Goal: Task Accomplishment & Management: Use online tool/utility

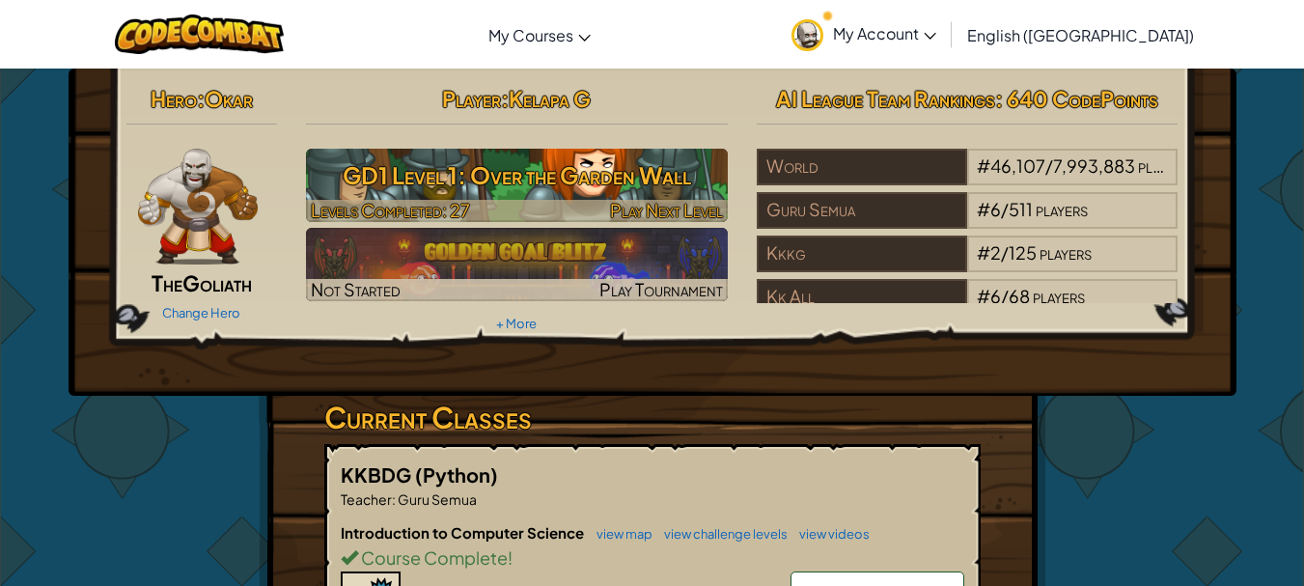
click at [527, 186] on h3 "GD1 Level 1: Over the Garden Wall" at bounding box center [517, 174] width 422 height 43
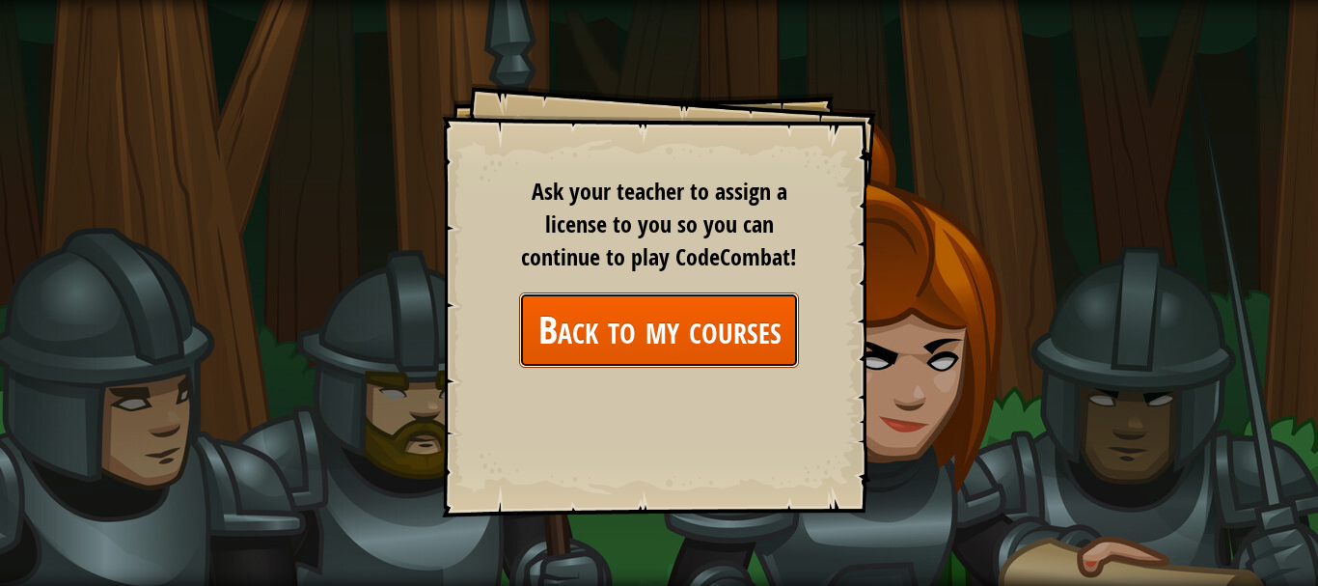
click at [608, 331] on link "Back to my courses" at bounding box center [659, 329] width 280 height 74
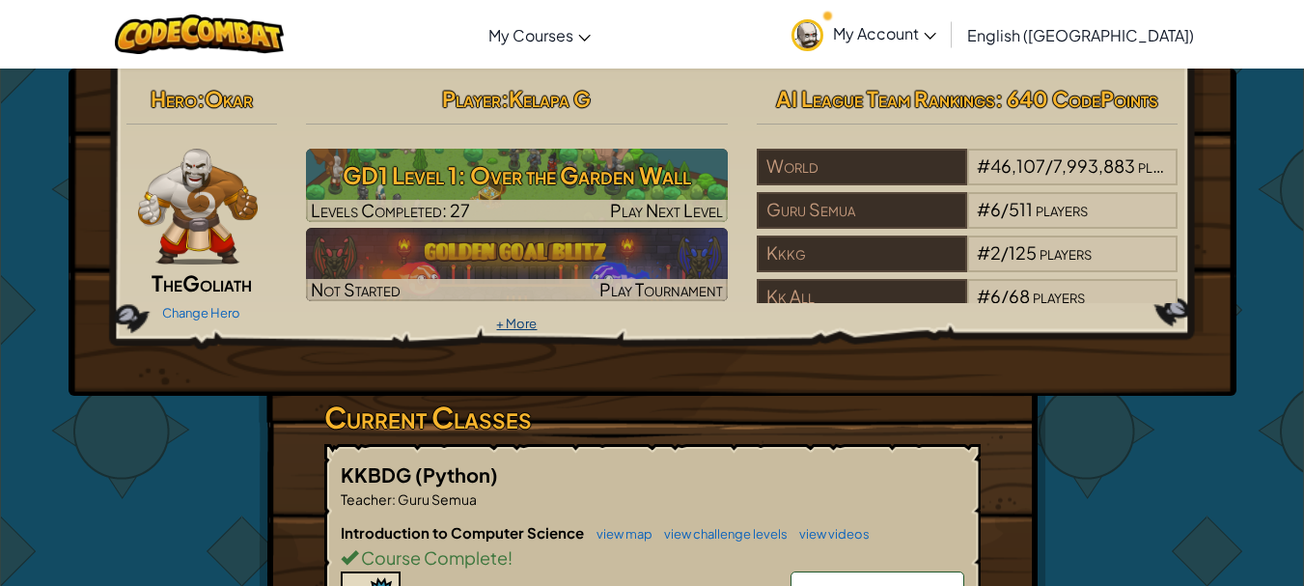
click at [525, 317] on link "+ More" at bounding box center [516, 323] width 41 height 15
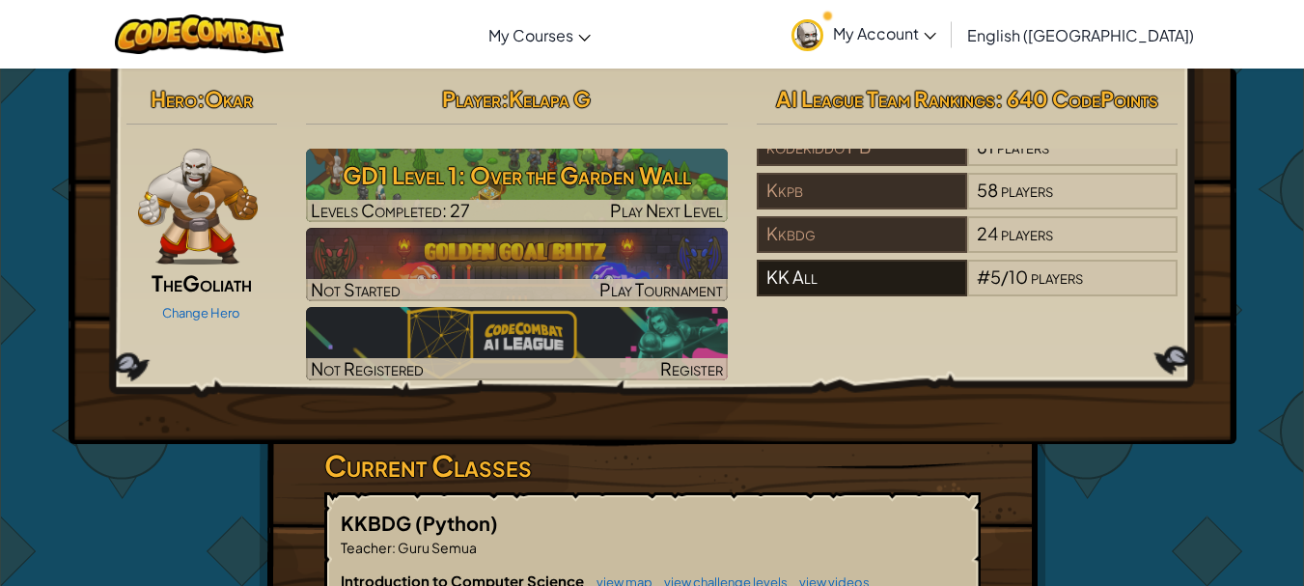
scroll to position [482, 0]
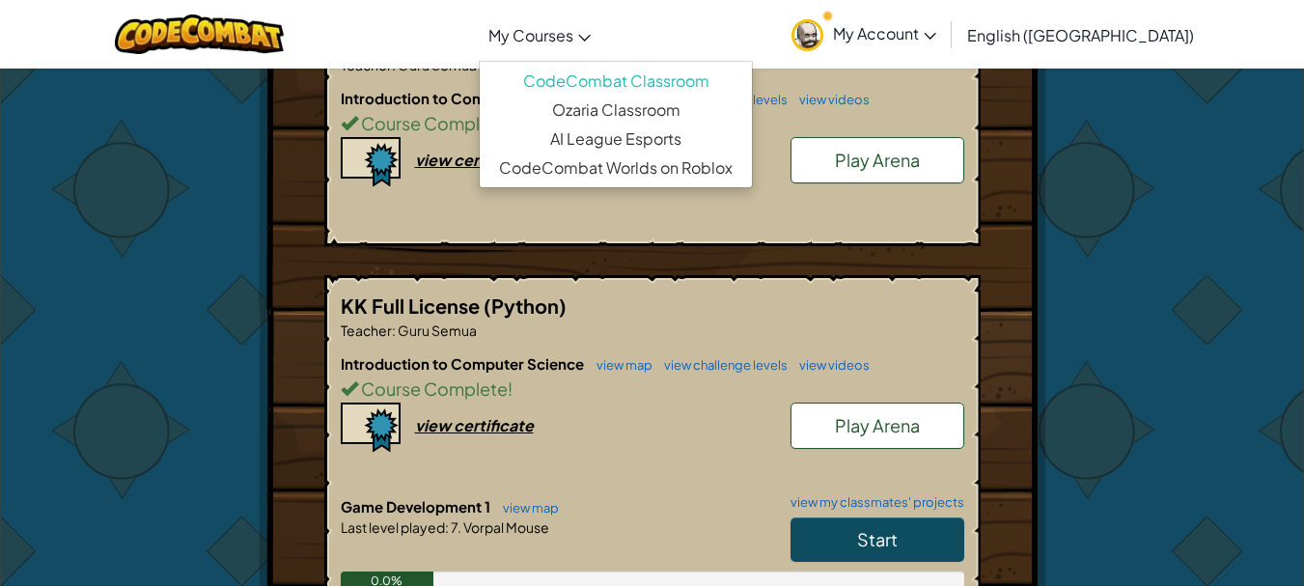
click at [573, 32] on span "My Courses" at bounding box center [530, 35] width 85 height 20
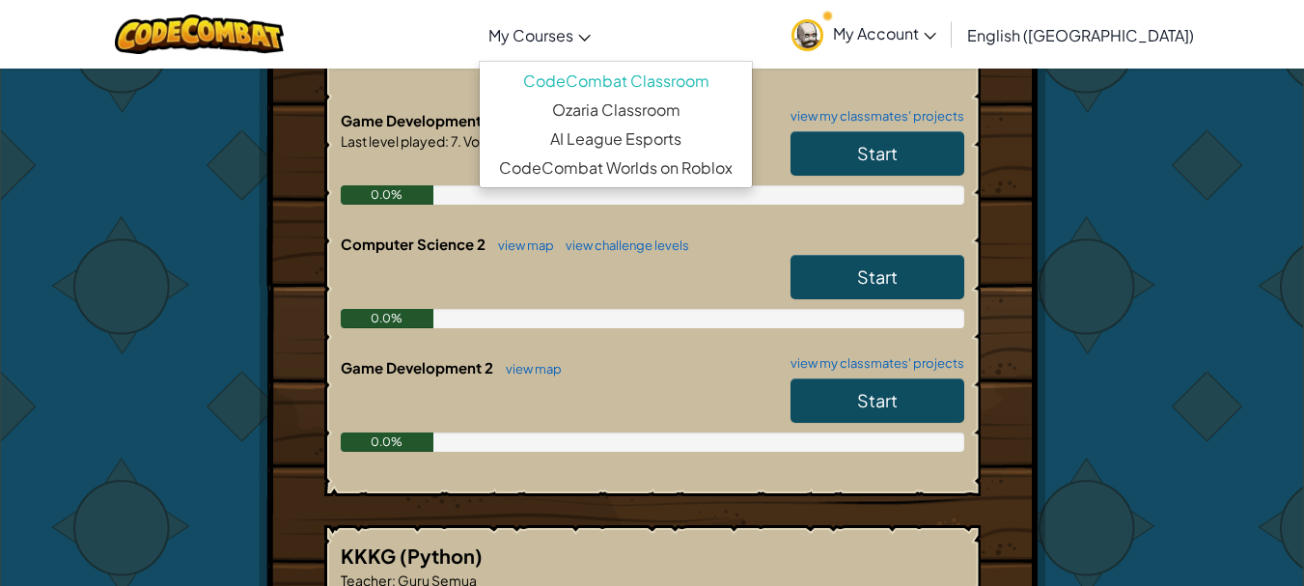
scroll to position [772, 0]
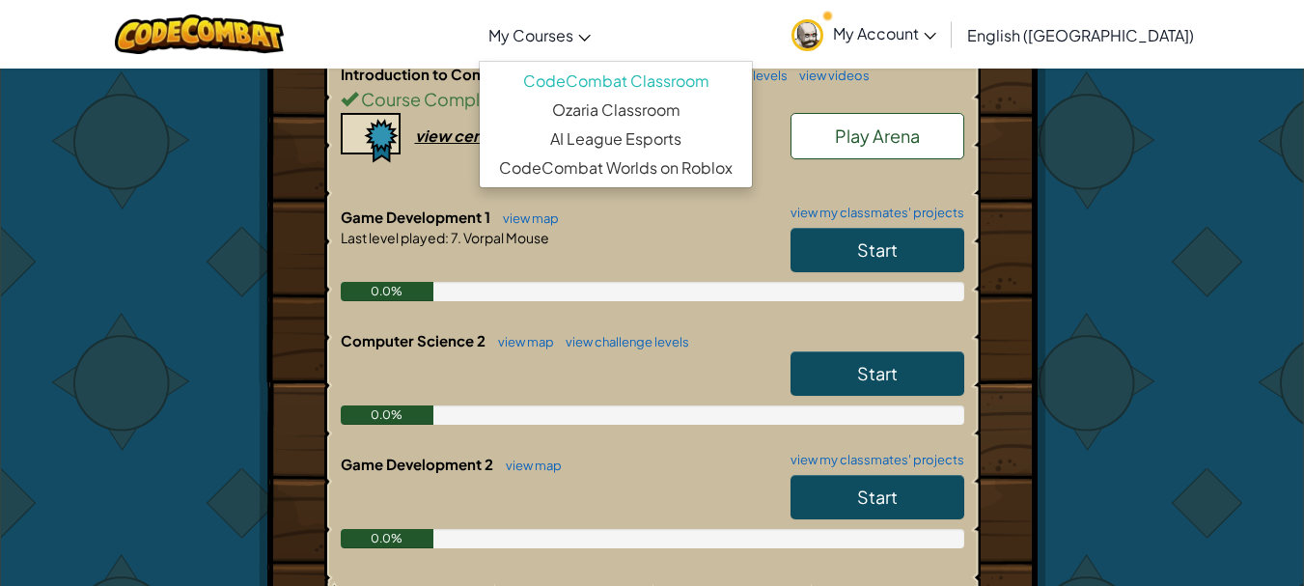
click at [623, 286] on div "0.0%" at bounding box center [652, 291] width 623 height 19
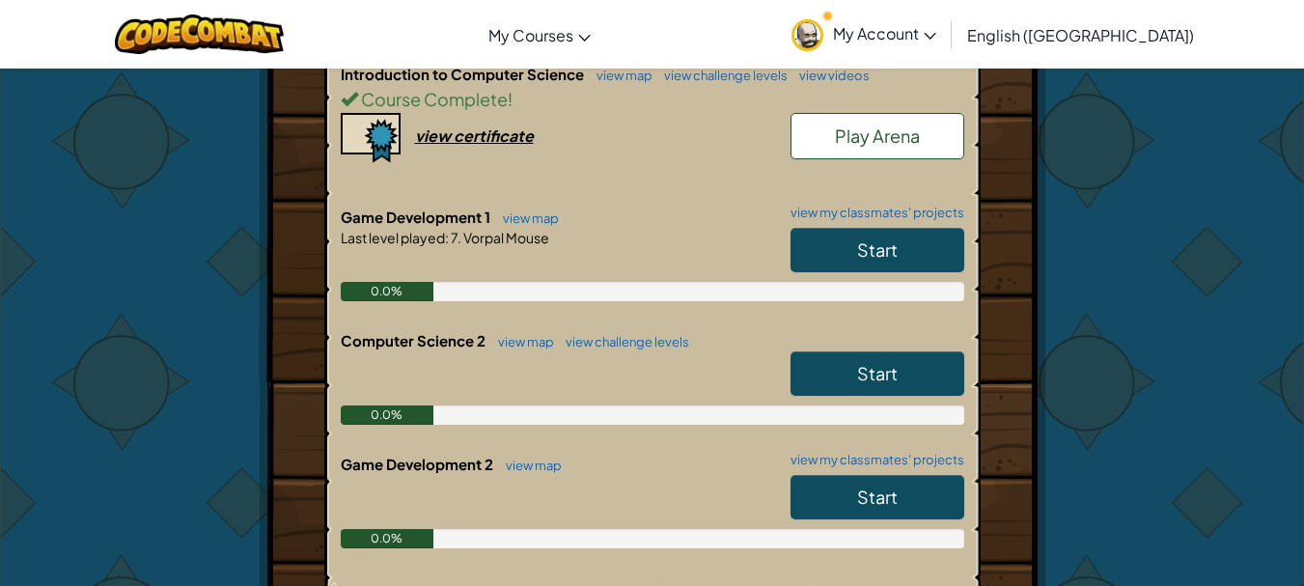
click at [848, 243] on link "Start" at bounding box center [877, 250] width 174 height 44
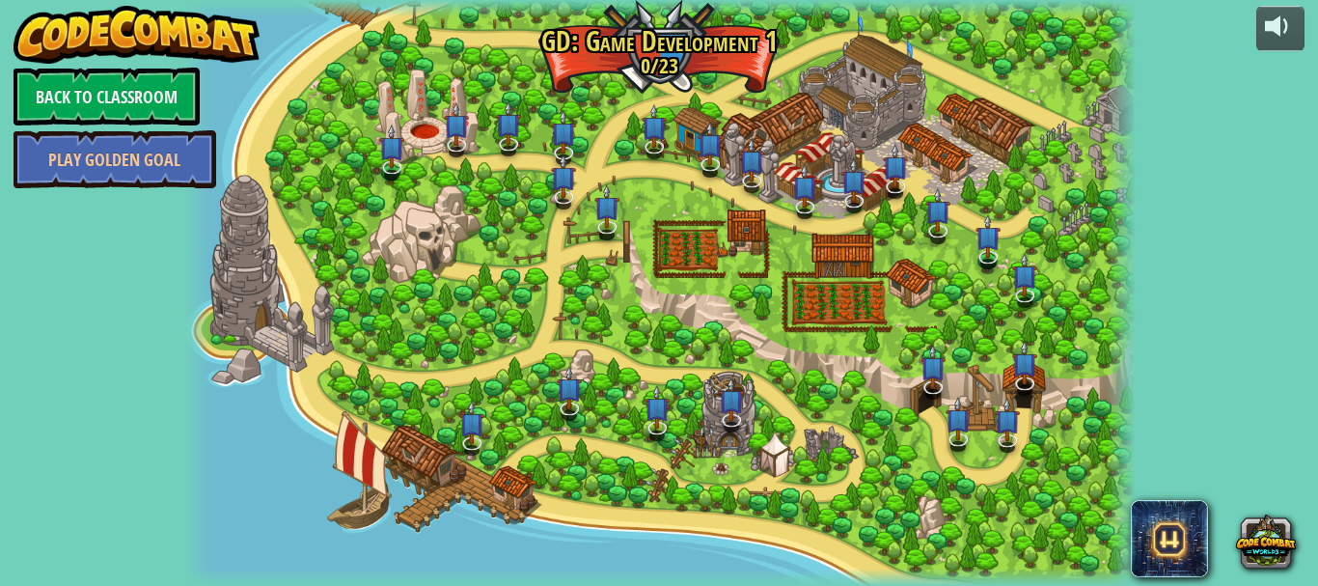
select select "en-[GEOGRAPHIC_DATA]"
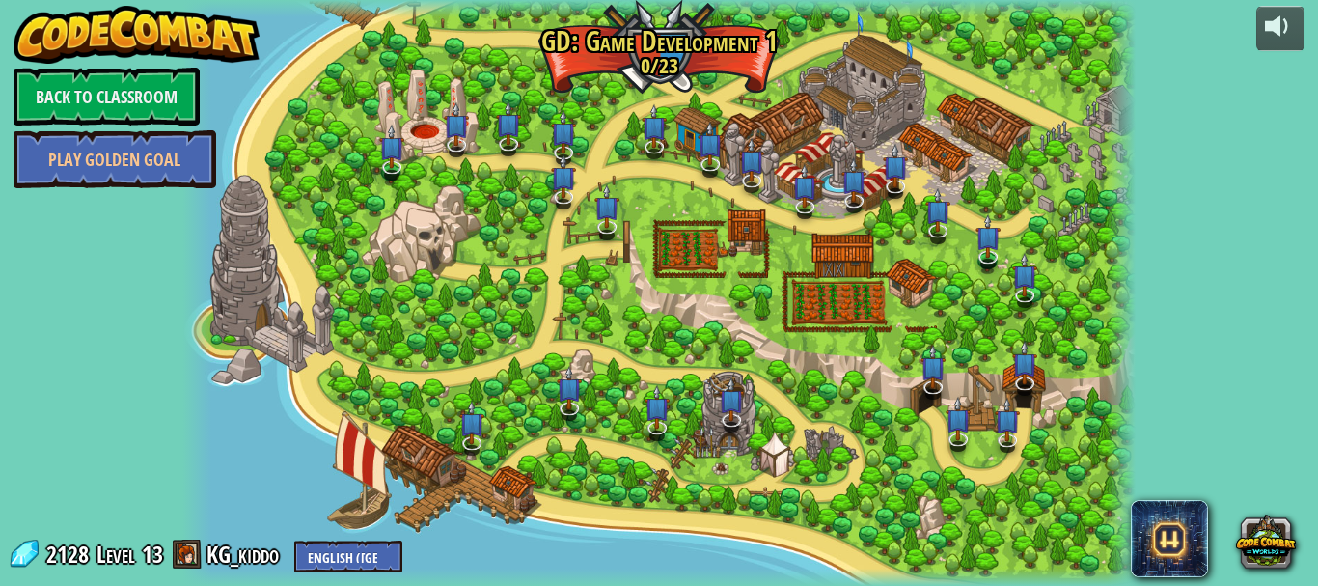
select select "en-[GEOGRAPHIC_DATA]"
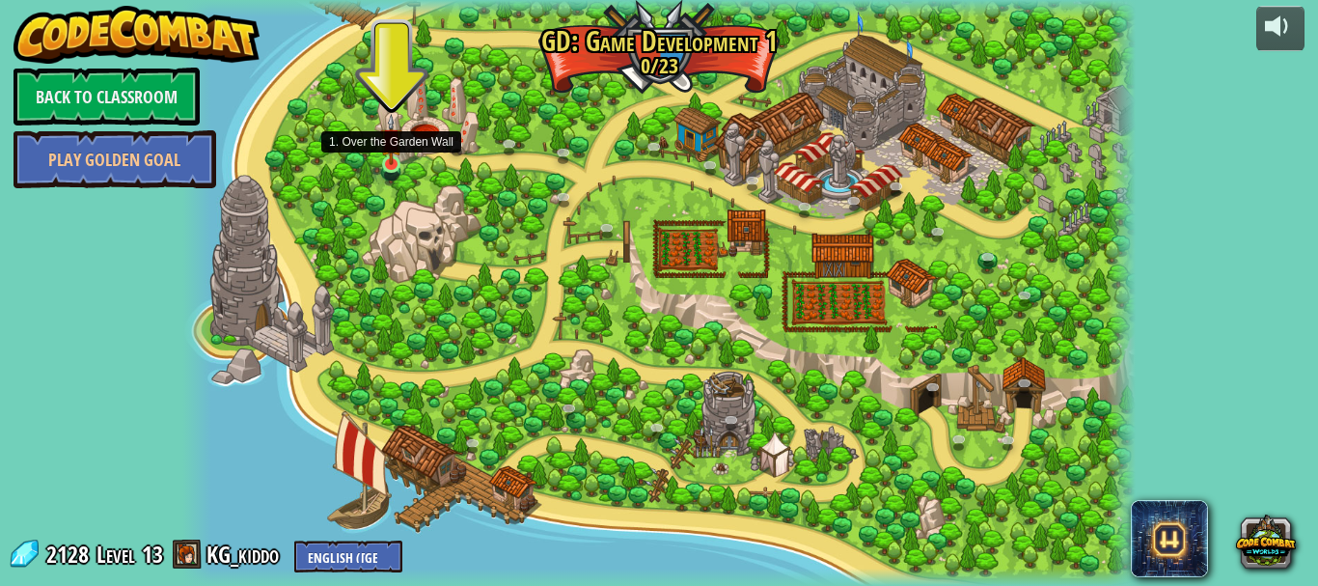
click at [389, 160] on img at bounding box center [391, 140] width 22 height 52
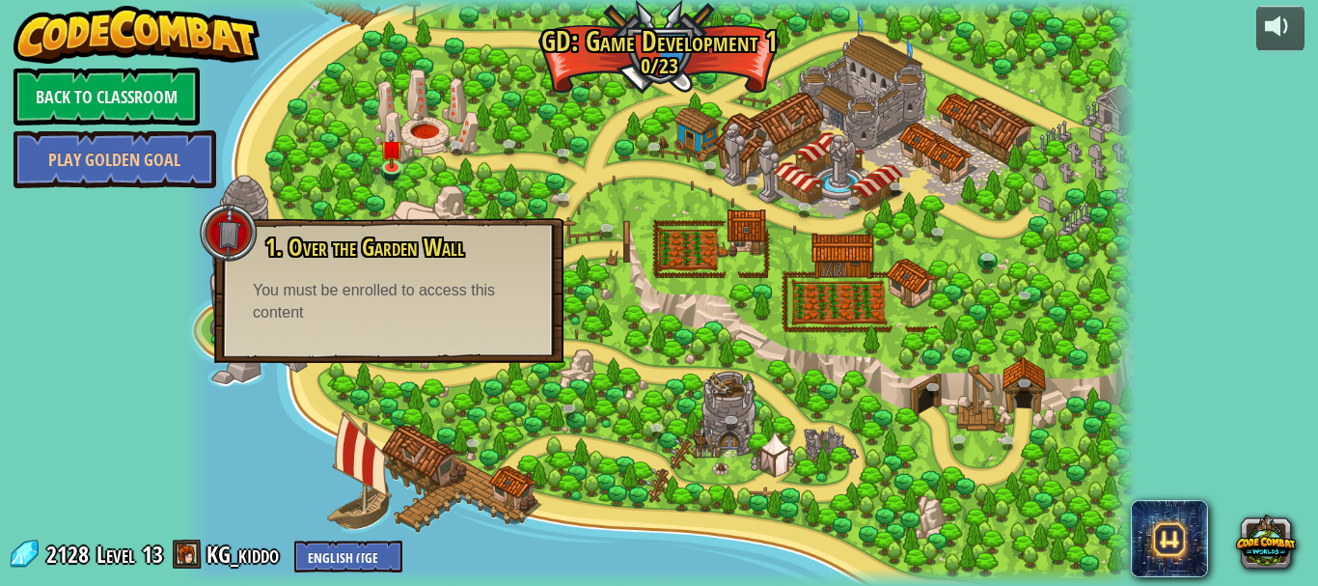
click at [427, 308] on div "You must be enrolled to access this content" at bounding box center [389, 302] width 272 height 44
